Goal: Task Accomplishment & Management: Manage account settings

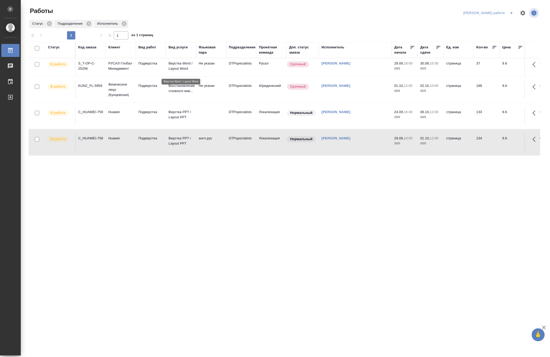
click at [181, 69] on p "Верстка Word / Layout Word" at bounding box center [181, 66] width 25 height 10
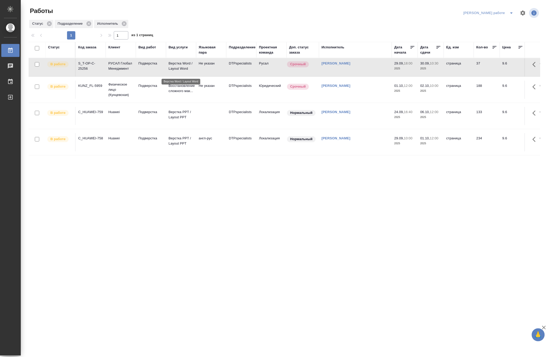
click at [181, 69] on p "Верстка Word / Layout Word" at bounding box center [181, 66] width 25 height 10
click at [123, 97] on p "Физическое лицо (Кунцевская)" at bounding box center [120, 90] width 25 height 16
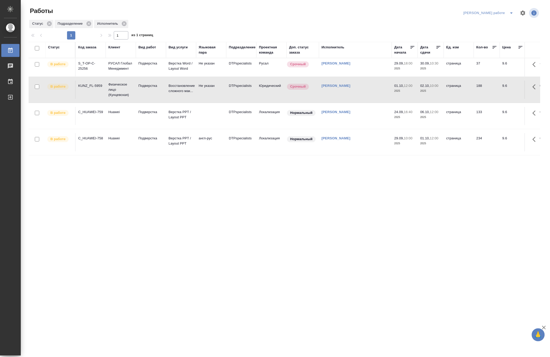
click at [76, 201] on div "Статус Код заказа Клиент Вид работ Вид услуги Языковая пара Подразделение Проек…" at bounding box center [285, 135] width 512 height 187
click at [147, 66] on p "Подверстка" at bounding box center [151, 63] width 25 height 5
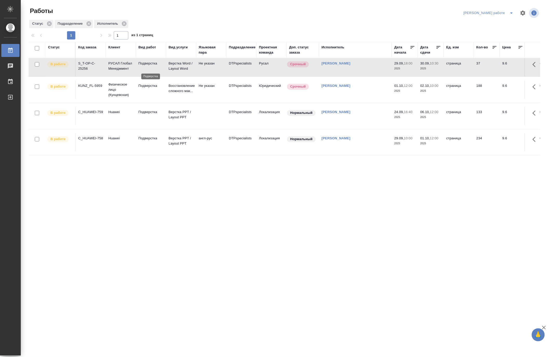
click at [147, 66] on p "Подверстка" at bounding box center [151, 63] width 25 height 5
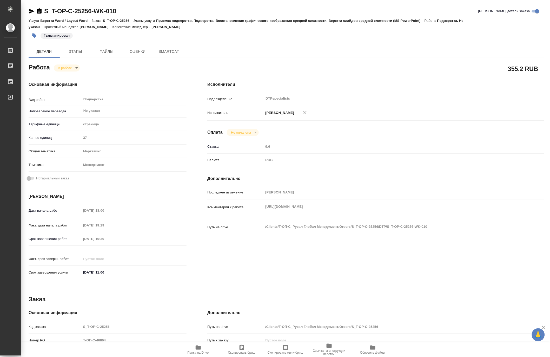
type textarea "x"
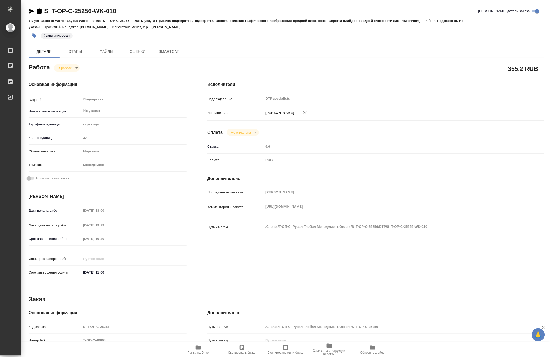
type textarea "x"
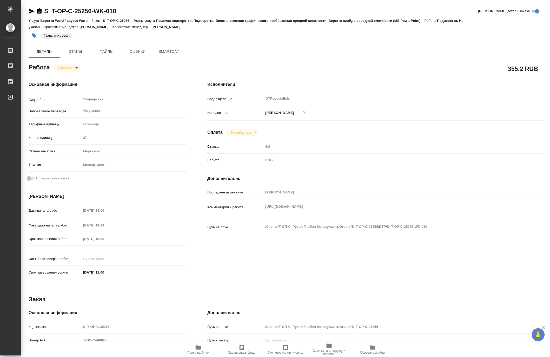
type textarea "x"
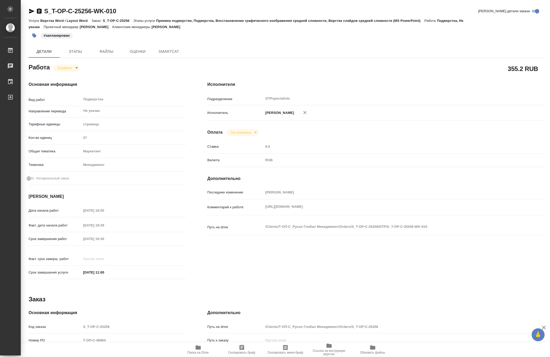
type textarea "x"
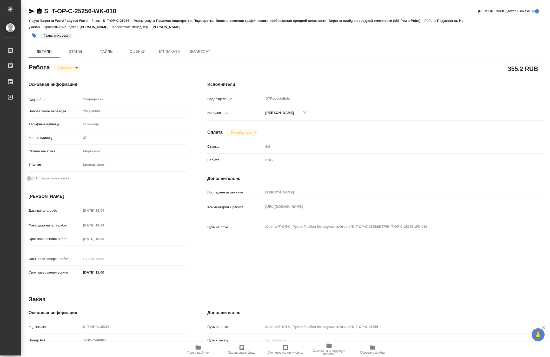
type textarea "x"
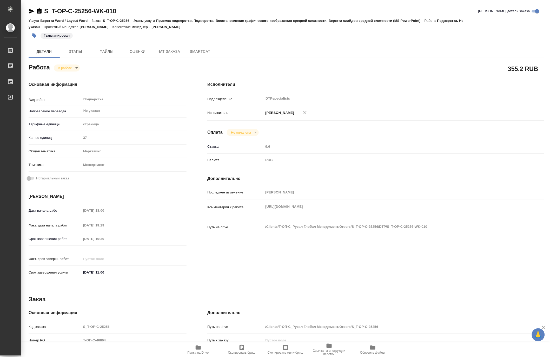
type textarea "x"
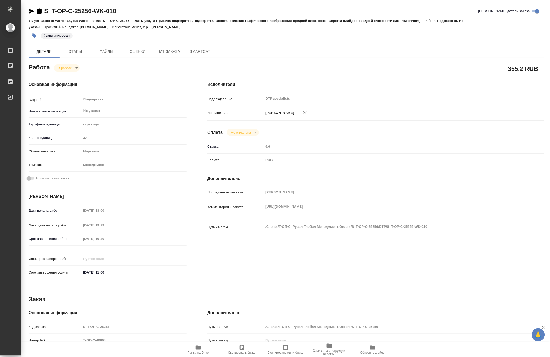
click at [260, 210] on div "Комментарий к работе https://drive.awatera.com/f/10484669 x" at bounding box center [375, 206] width 337 height 11
click at [165, 50] on span "Чат заказа" at bounding box center [168, 51] width 25 height 6
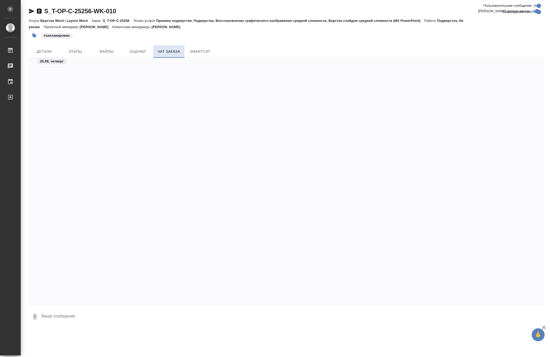
scroll to position [3574, 0]
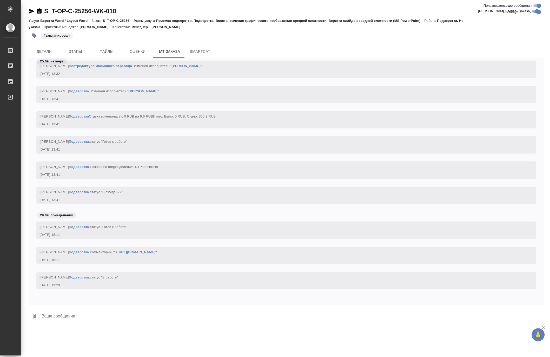
click at [157, 253] on link "">https://drive.awatera.com/f/10484669"" at bounding box center [135, 252] width 43 height 4
click at [30, 11] on icon "button" at bounding box center [31, 11] width 5 height 5
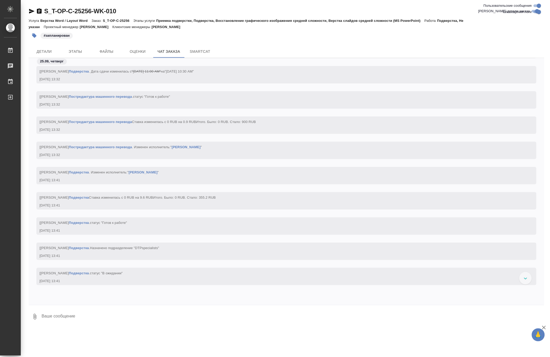
scroll to position [3361, 0]
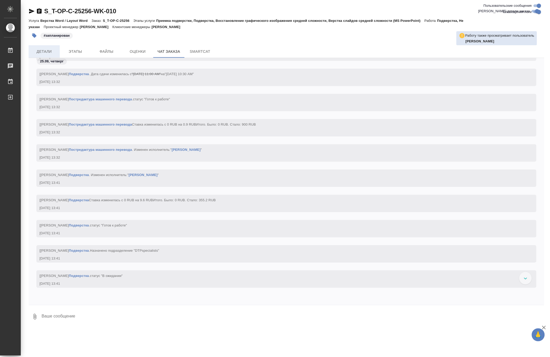
click at [50, 50] on span "Детали" at bounding box center [44, 51] width 25 height 6
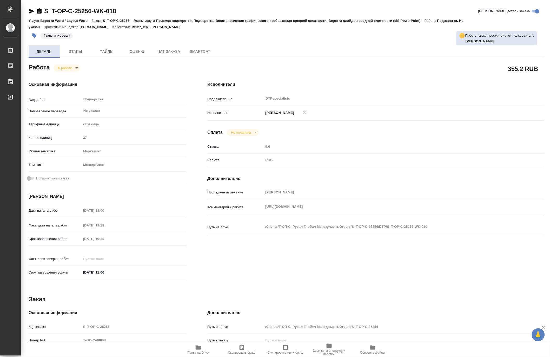
type textarea "x"
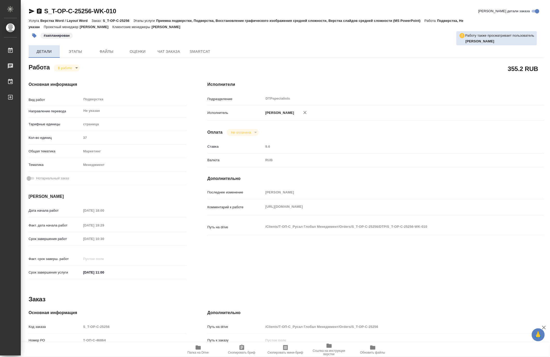
type textarea "x"
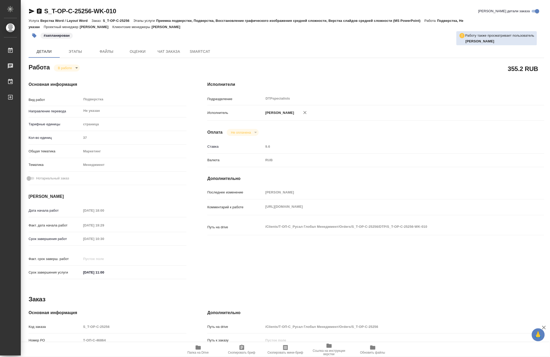
type textarea "x"
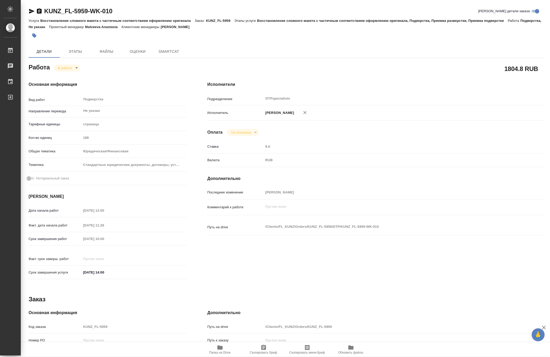
type textarea "x"
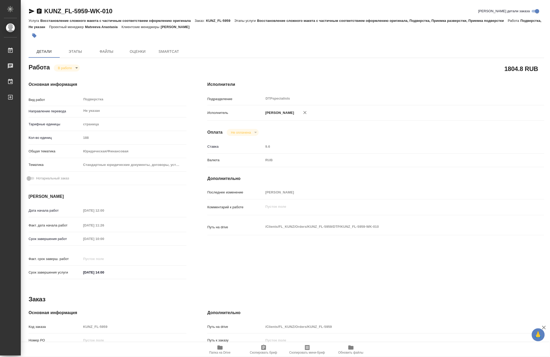
type textarea "x"
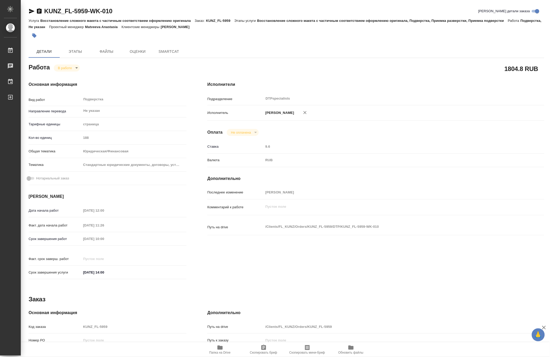
type textarea "x"
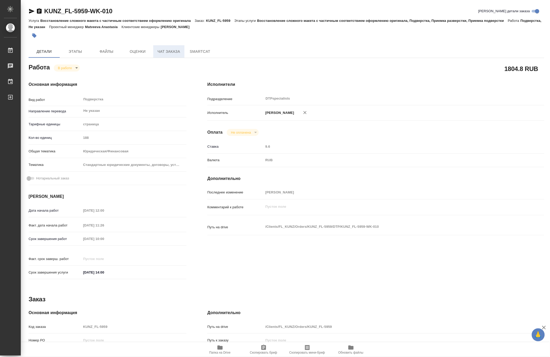
click at [164, 55] on button "Чат заказа" at bounding box center [168, 51] width 31 height 12
type textarea "x"
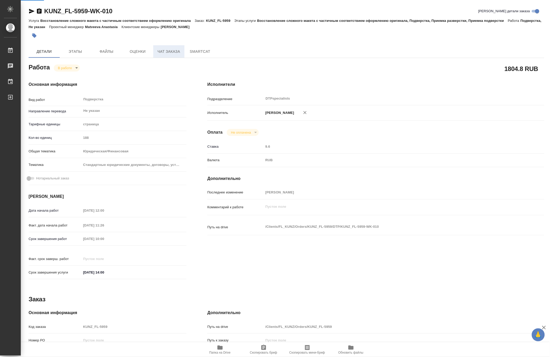
type textarea "x"
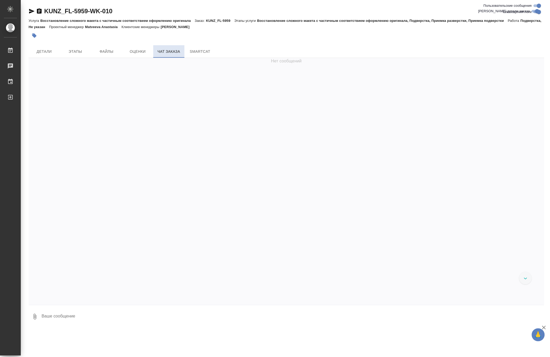
scroll to position [1837, 0]
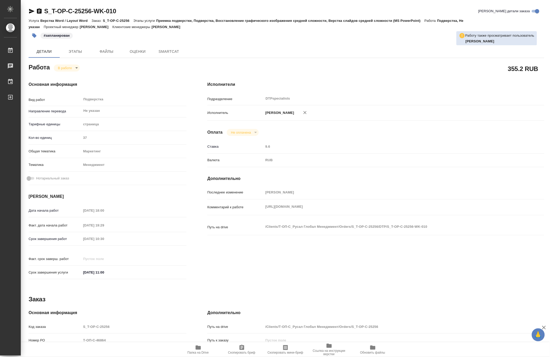
type textarea "x"
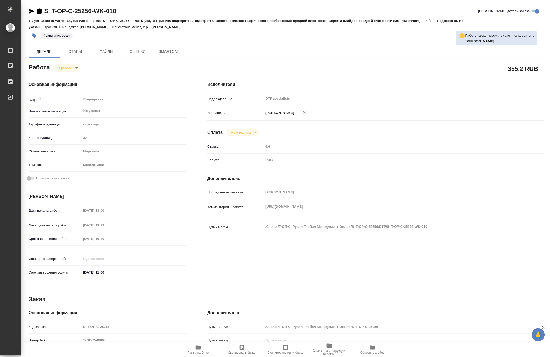
type textarea "x"
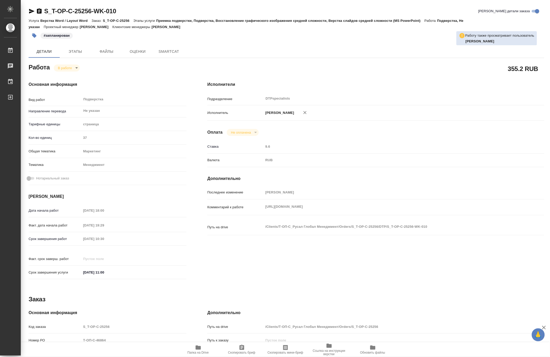
type textarea "x"
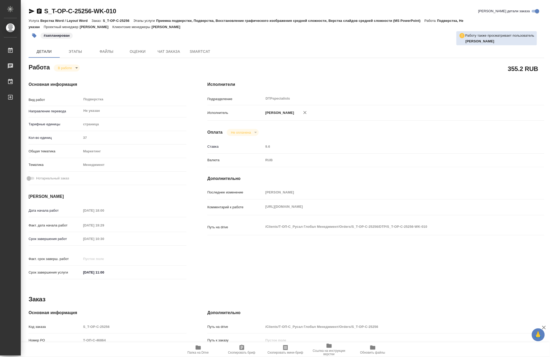
type textarea "x"
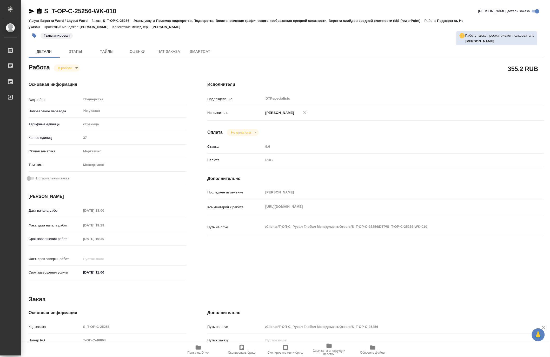
click at [260, 210] on div "Комментарий к работе https://drive.awatera.com/f/10484669 x" at bounding box center [375, 206] width 337 height 11
type textarea "x"
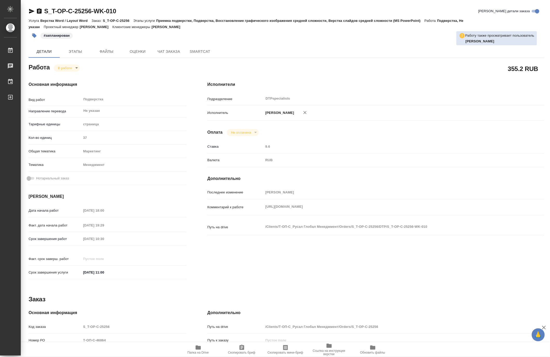
type textarea "x"
click at [205, 352] on span "Папка на Drive" at bounding box center [198, 353] width 21 height 4
type textarea "x"
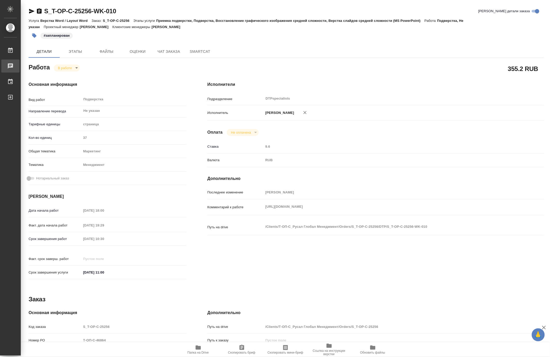
type textarea "x"
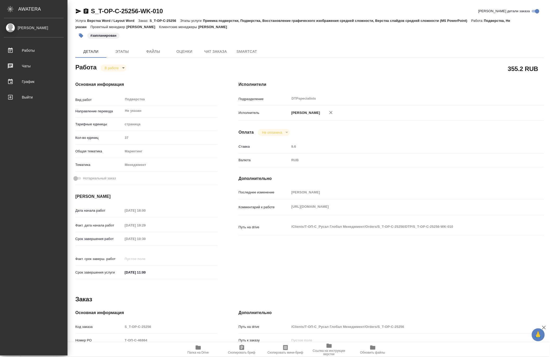
type textarea "x"
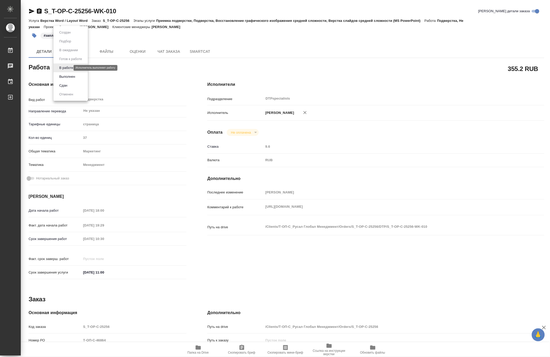
click at [63, 66] on body "🙏 .cls-1 fill:#fff; AWATERA Matveeva Maria Работы 0 Чаты График Выйти S_T-OP-C-…" at bounding box center [275, 178] width 550 height 357
click at [58, 75] on button "Выполнен" at bounding box center [67, 77] width 19 height 6
type textarea "x"
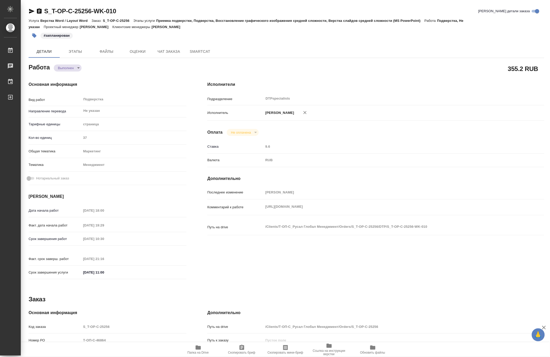
type textarea "x"
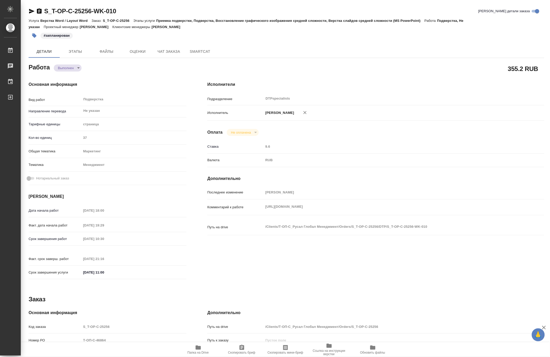
type textarea "x"
